Goal: Find specific page/section: Find specific page/section

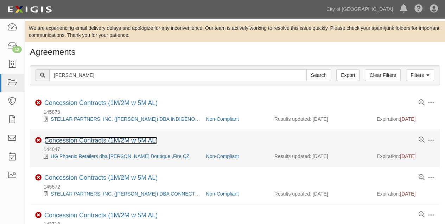
click at [89, 141] on link "Concession Contracts (1M/2M w 5M AL)" at bounding box center [100, 140] width 113 height 7
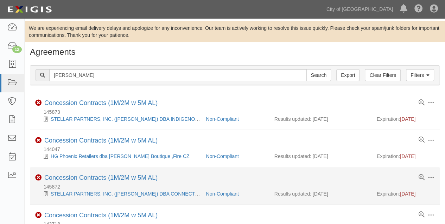
scroll to position [117, 0]
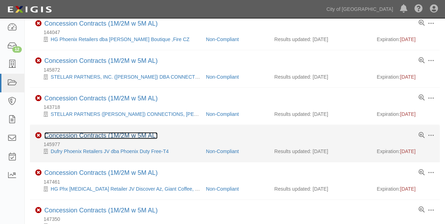
click at [71, 135] on link "Concession Contracts (1M/2M w 5M AL)" at bounding box center [100, 135] width 113 height 7
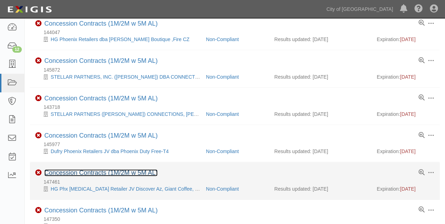
click at [102, 172] on link "Concession Contracts (1M/2M w 5M AL)" at bounding box center [100, 173] width 113 height 7
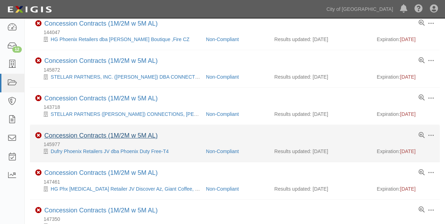
scroll to position [0, 0]
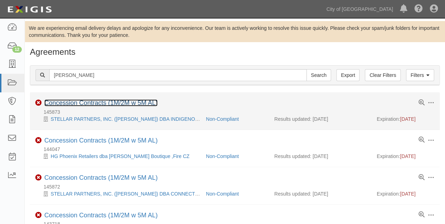
click at [122, 104] on link "Concession Contracts (1M/2M w 5M AL)" at bounding box center [100, 103] width 113 height 7
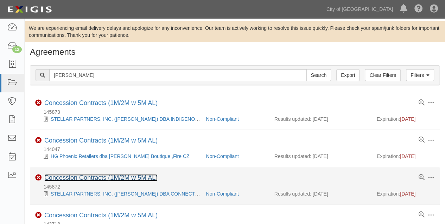
click at [112, 177] on link "Concession Contracts (1M/2M w 5M AL)" at bounding box center [100, 177] width 113 height 7
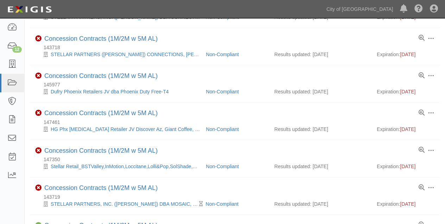
scroll to position [186, 0]
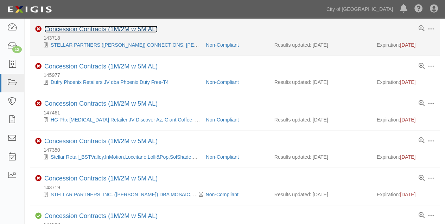
click at [97, 26] on link "Concession Contracts (1M/2M w 5M AL)" at bounding box center [100, 29] width 113 height 7
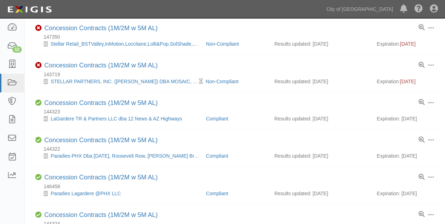
scroll to position [300, 0]
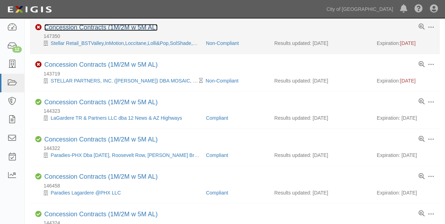
click at [81, 25] on link "Concession Contracts (1M/2M w 5M AL)" at bounding box center [100, 27] width 113 height 7
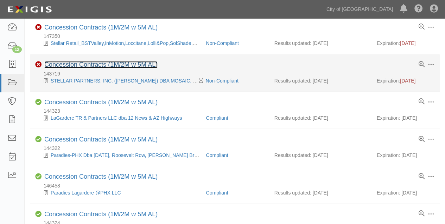
click at [85, 61] on link "Concession Contracts (1M/2M w 5M AL)" at bounding box center [100, 64] width 113 height 7
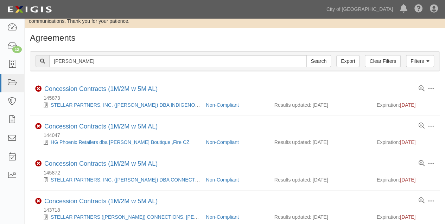
scroll to position [0, 0]
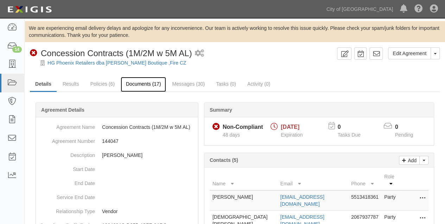
click at [136, 84] on link "Documents (17)" at bounding box center [144, 84] width 46 height 15
click at [138, 83] on link "Documents (11)" at bounding box center [144, 84] width 46 height 15
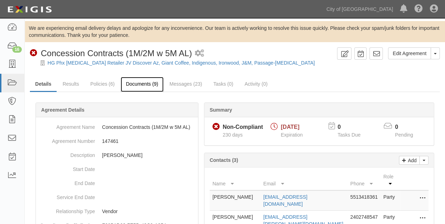
click at [139, 84] on link "Documents (9)" at bounding box center [142, 84] width 43 height 15
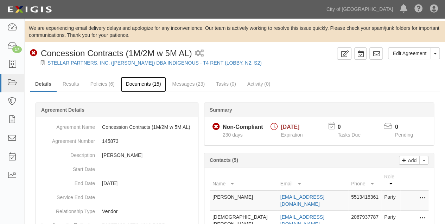
click at [142, 83] on link "Documents (15)" at bounding box center [144, 84] width 46 height 15
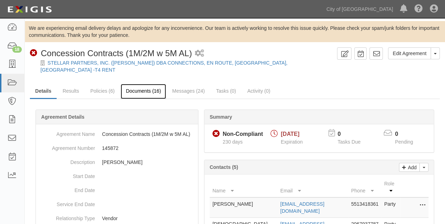
click at [147, 84] on link "Documents (16)" at bounding box center [144, 91] width 46 height 15
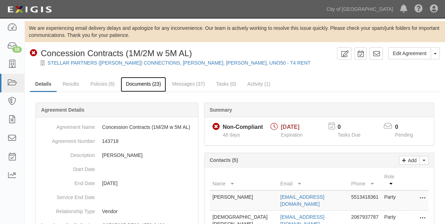
click at [146, 84] on link "Documents (23)" at bounding box center [144, 84] width 46 height 15
click at [143, 83] on link "Documents (13)" at bounding box center [144, 84] width 46 height 15
click at [142, 81] on link "Documents (34)" at bounding box center [144, 84] width 46 height 15
